Goal: Task Accomplishment & Management: Complete application form

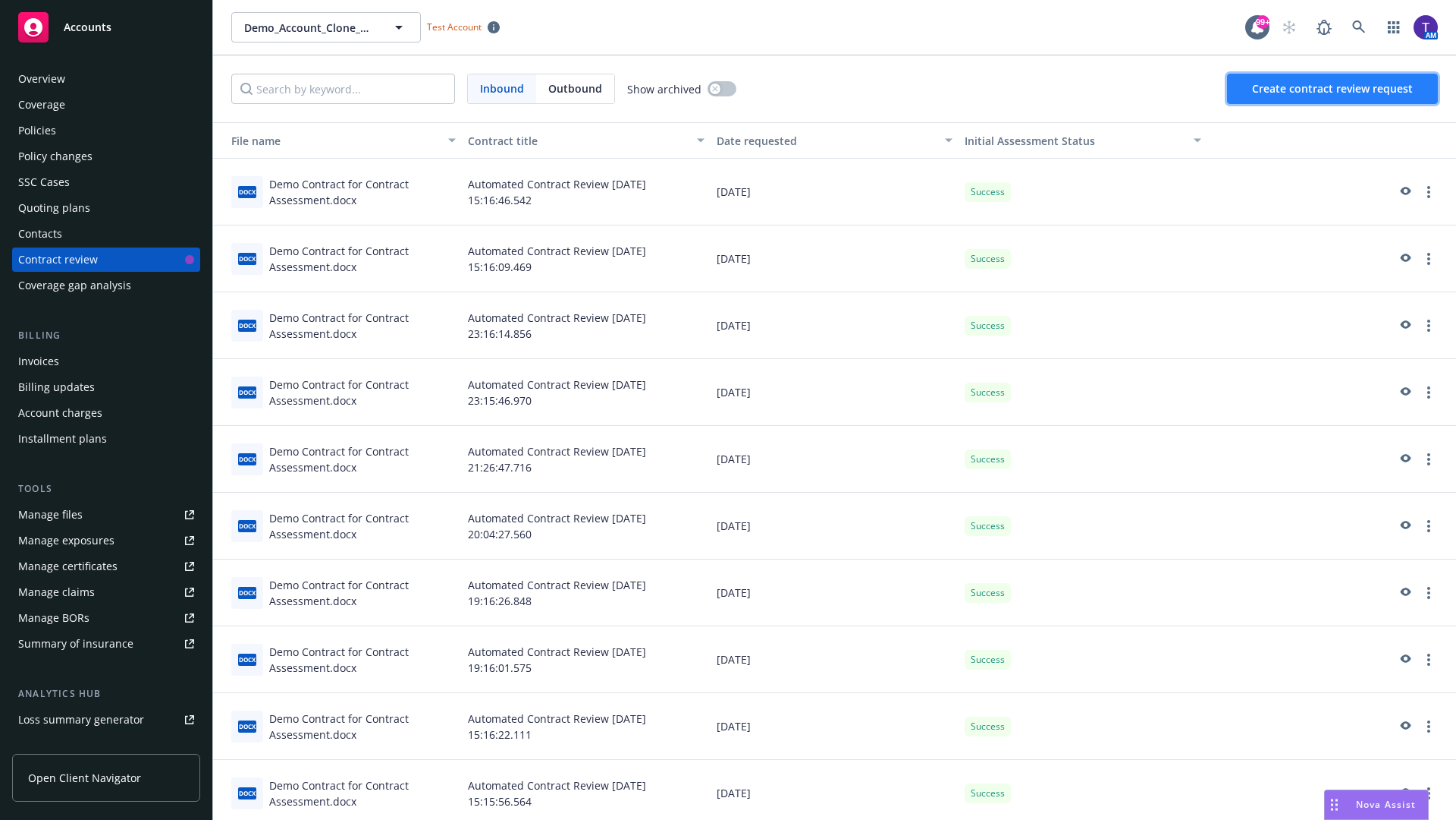
click at [1333, 89] on span "Create contract review request" at bounding box center [1332, 88] width 161 height 14
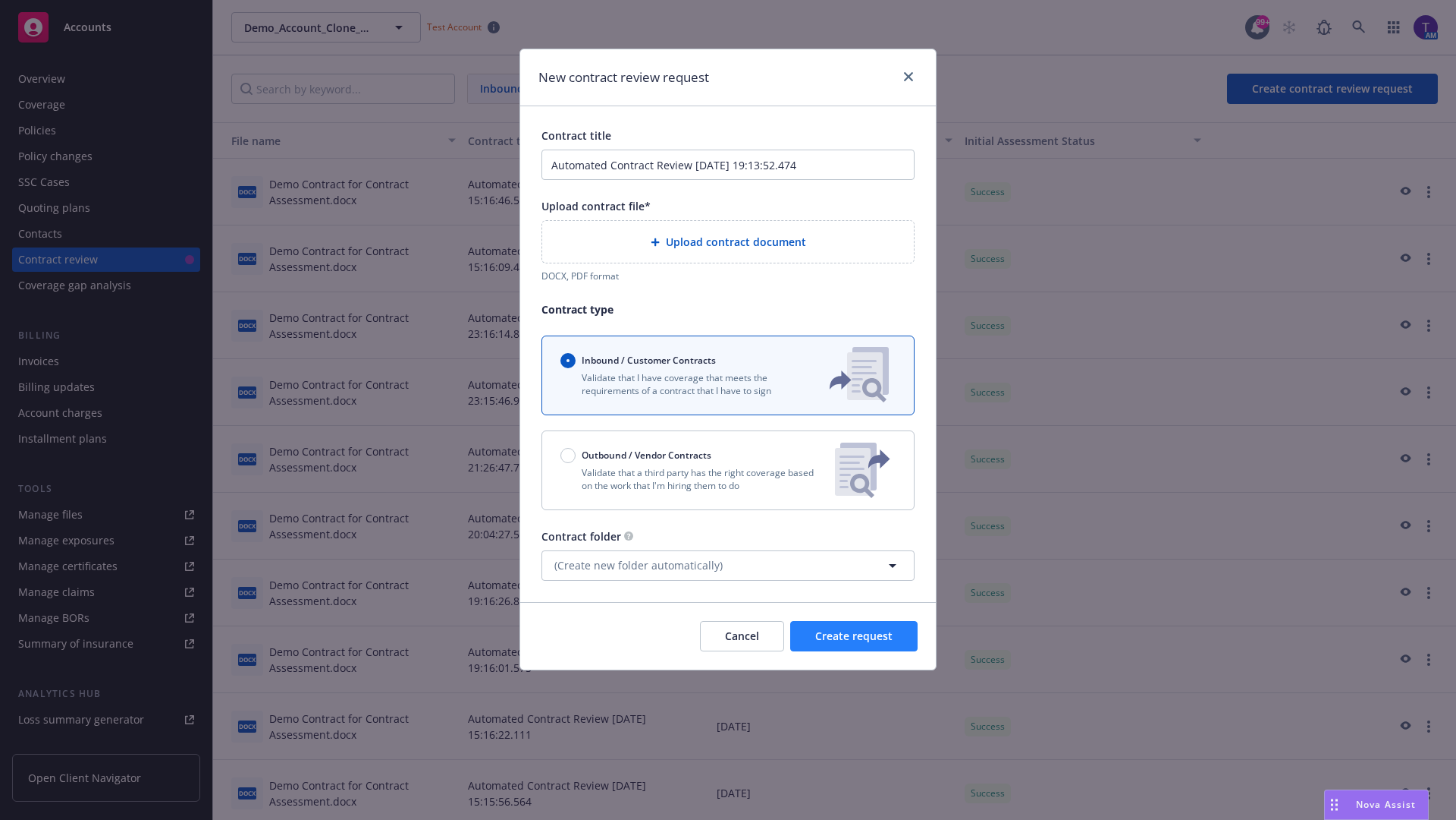
type input "Automated Contract Review [DATE] 19:13:52.474"
click at [728, 470] on p "Validate that a third party has the right coverage based on the work that I'm h…" at bounding box center [692, 478] width 262 height 26
radio input "false"
radio input "true"
click at [854, 643] on span "Create request" at bounding box center [853, 636] width 77 height 14
